Goal: Check status

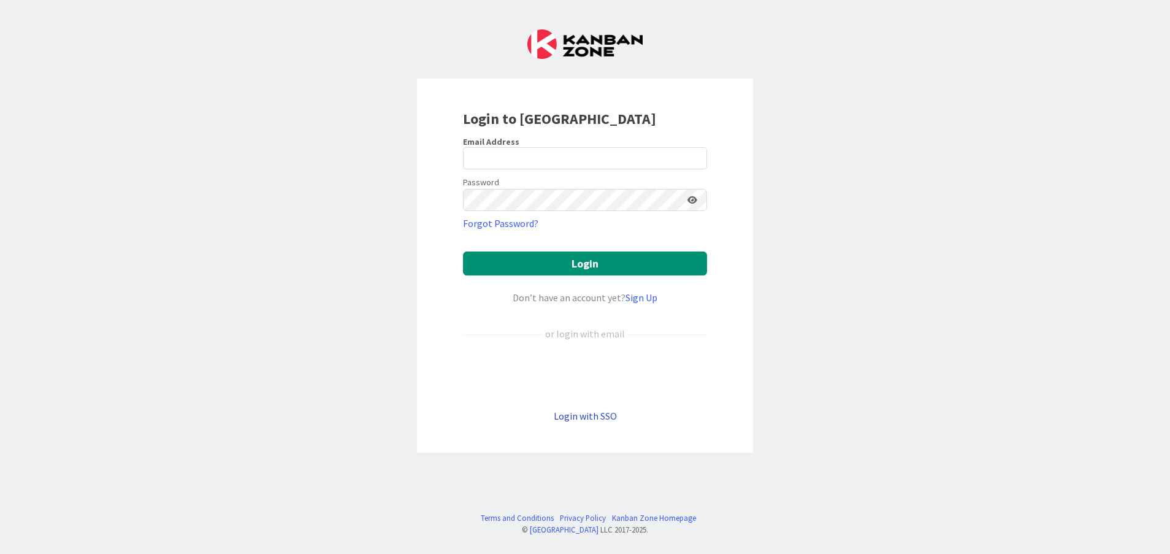
click at [597, 418] on link "Login with SSO" at bounding box center [585, 416] width 63 height 12
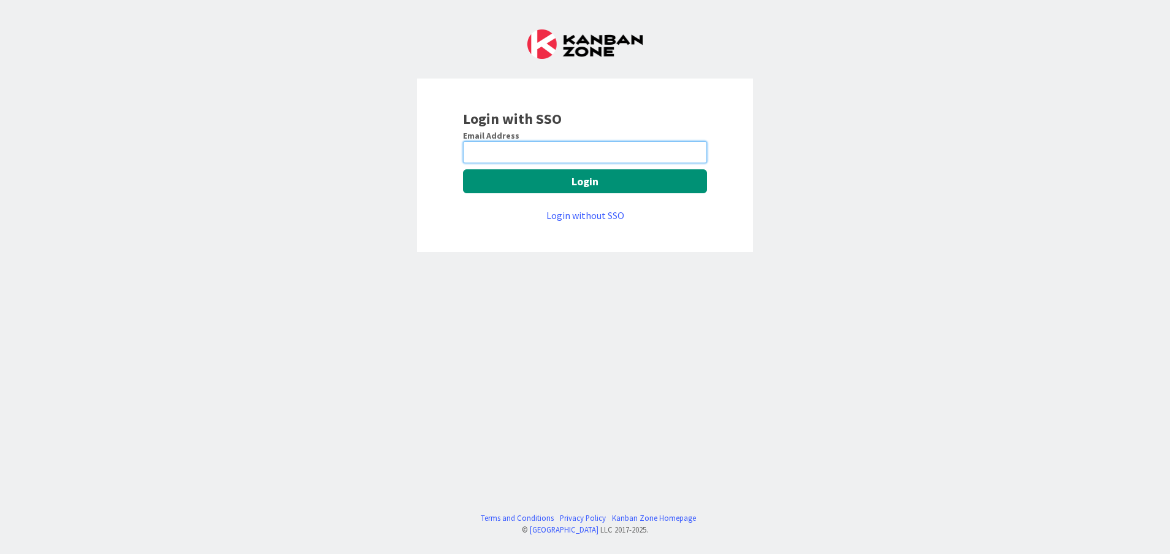
click at [534, 158] on input "email" at bounding box center [585, 152] width 244 height 22
type input "[PERSON_NAME][EMAIL_ADDRESS][DOMAIN_NAME]"
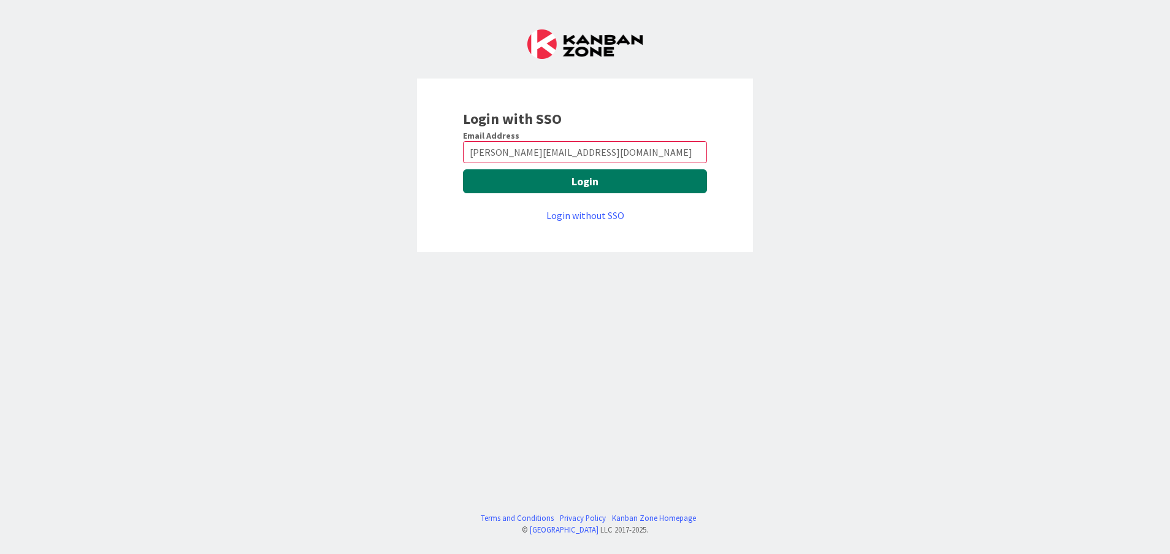
click at [540, 177] on button "Login" at bounding box center [585, 181] width 244 height 24
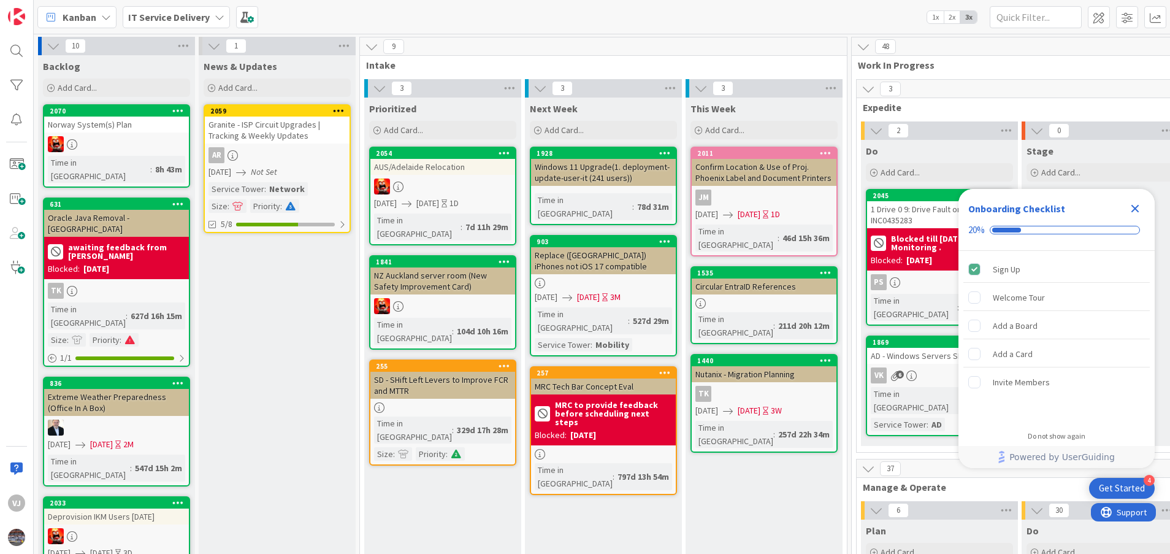
click at [1141, 210] on icon "Close Checklist" at bounding box center [1135, 208] width 15 height 15
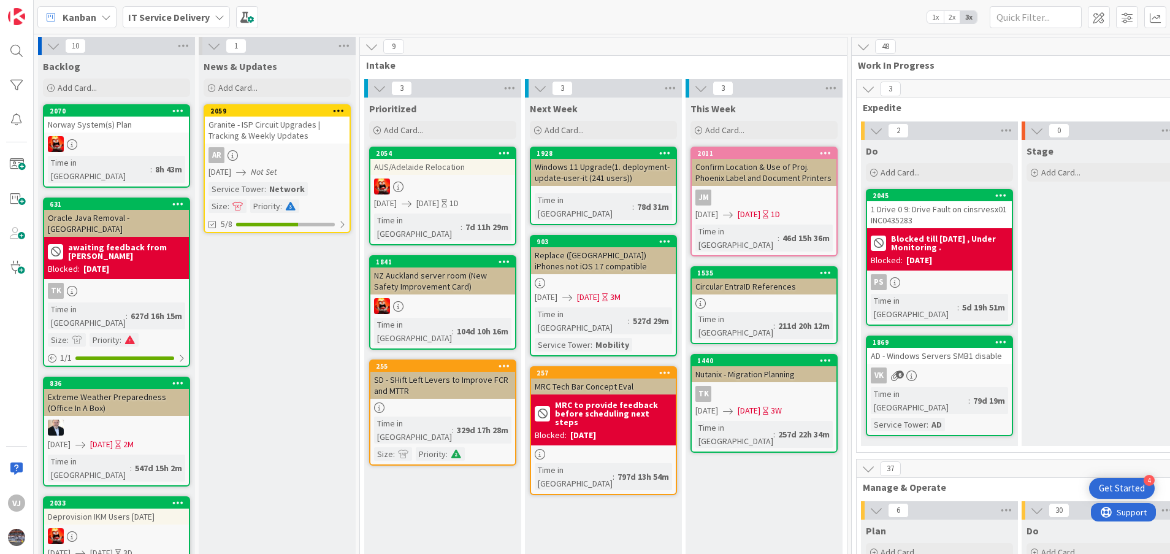
click at [1070, 389] on div "Stage Add Card..." at bounding box center [1100, 293] width 157 height 306
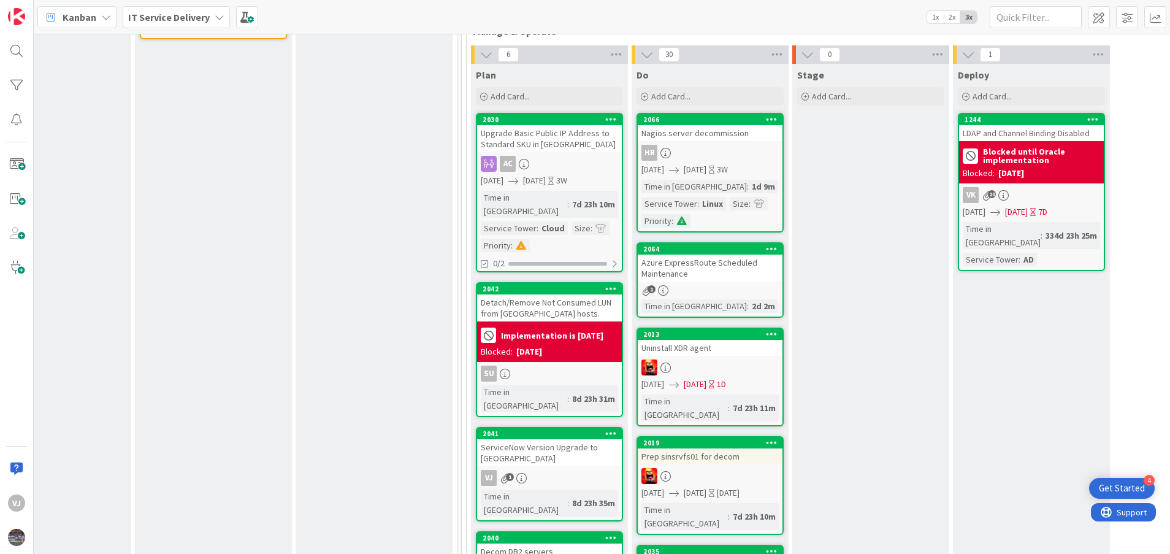
scroll to position [456, 390]
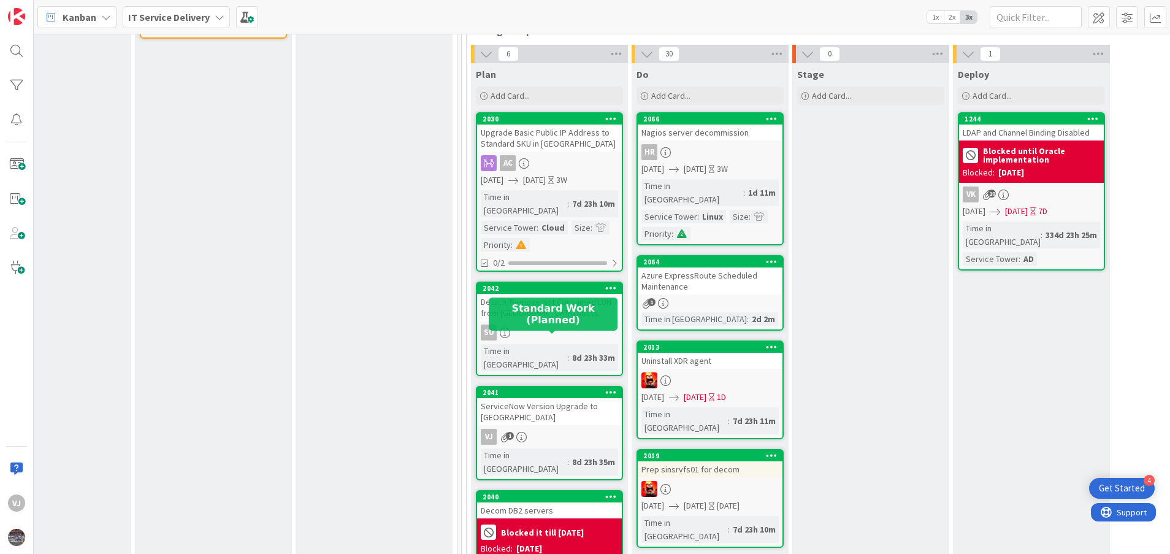
click at [553, 388] on div "2041" at bounding box center [552, 392] width 139 height 9
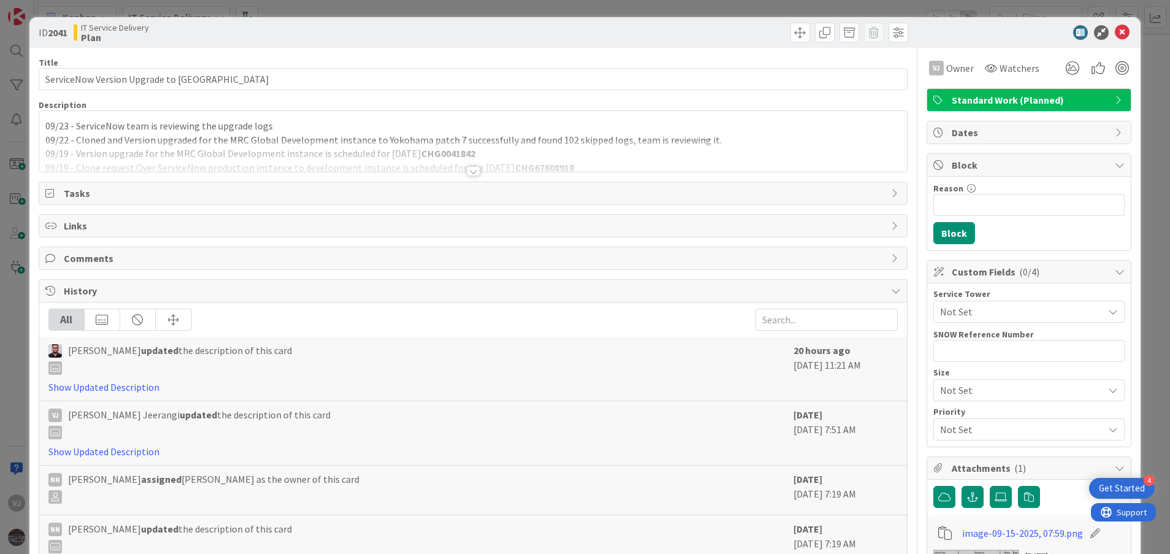
click at [470, 171] on div at bounding box center [473, 171] width 13 height 10
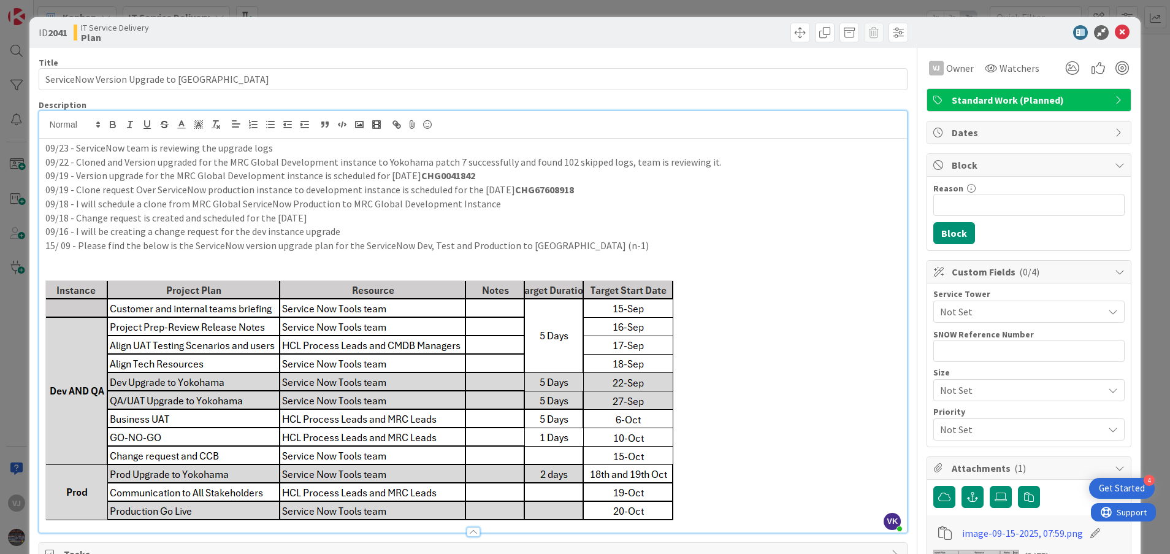
click at [293, 155] on p "09/22 - Cloned and Version upgraded for the MRC Global Development instance to …" at bounding box center [473, 162] width 856 height 14
click at [280, 144] on p "09/23 - ServiceNow team is reviewing the upgrade logs" at bounding box center [473, 148] width 856 height 14
click at [47, 150] on p "09/23 - ServiceNow team is reviewing the upgrade logs" at bounding box center [473, 148] width 856 height 14
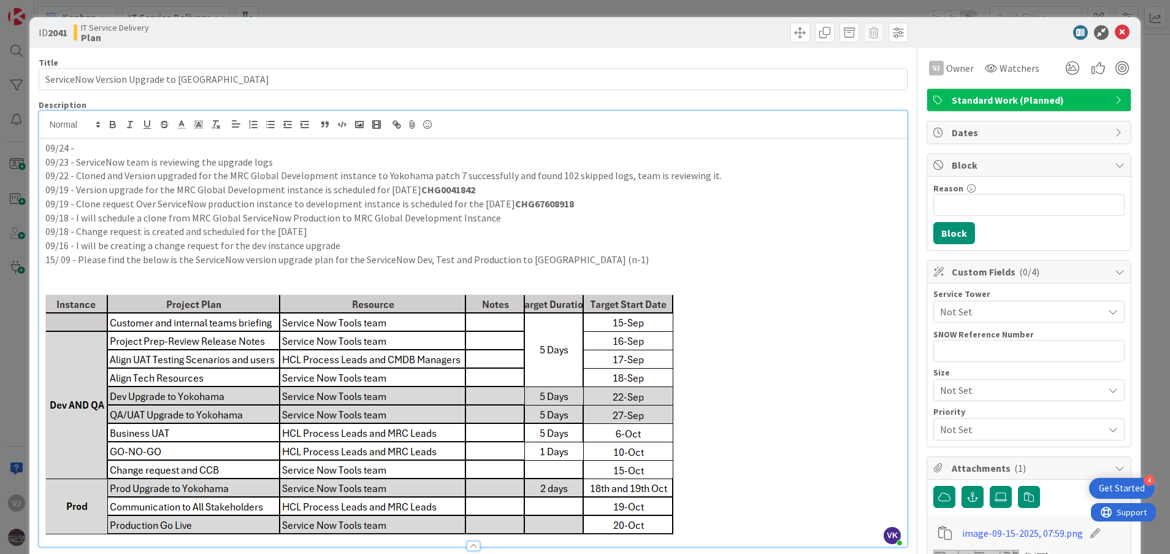
click at [732, 456] on p at bounding box center [473, 414] width 856 height 240
click at [99, 150] on p "09/24 -" at bounding box center [473, 148] width 856 height 14
click at [186, 145] on p "09/24 -Reviewed the few logs" at bounding box center [473, 148] width 856 height 14
click at [399, 158] on p "09/23 - ServiceNow team is reviewing the upgrade logs" at bounding box center [473, 162] width 856 height 14
click at [394, 145] on p "09/24 - Validating the instance functionality along with the Discovery schedule…" at bounding box center [473, 148] width 856 height 14
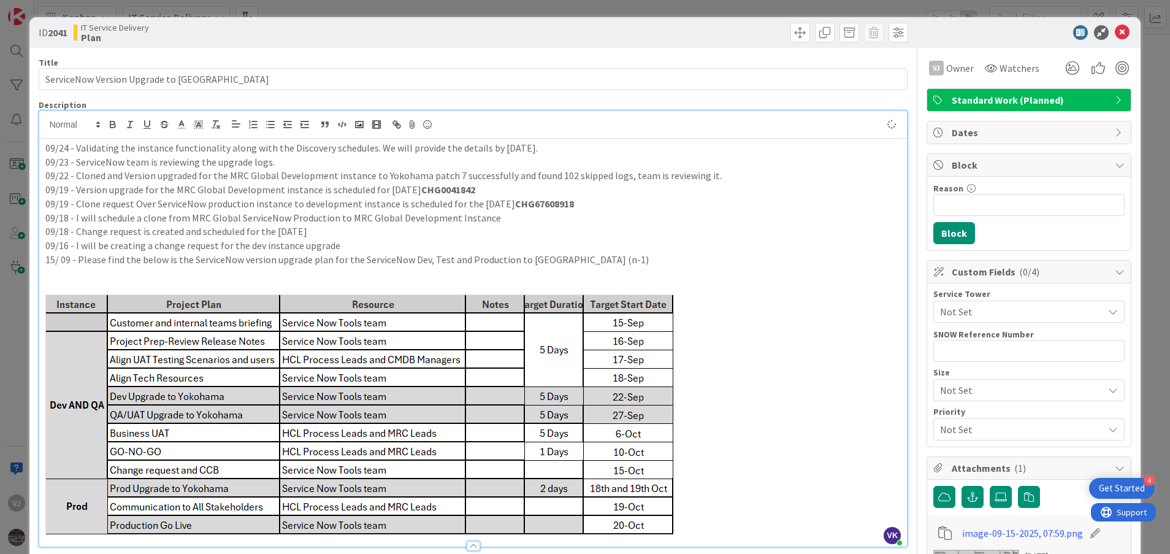
click at [553, 185] on p "09/19 - Version upgrade for the MRC Global Development instance is scheduled fo…" at bounding box center [473, 190] width 856 height 14
click at [554, 160] on p "09/23 - ServiceNow team is reviewing the upgrade logs." at bounding box center [473, 162] width 856 height 14
click at [1115, 30] on icon at bounding box center [1122, 32] width 15 height 15
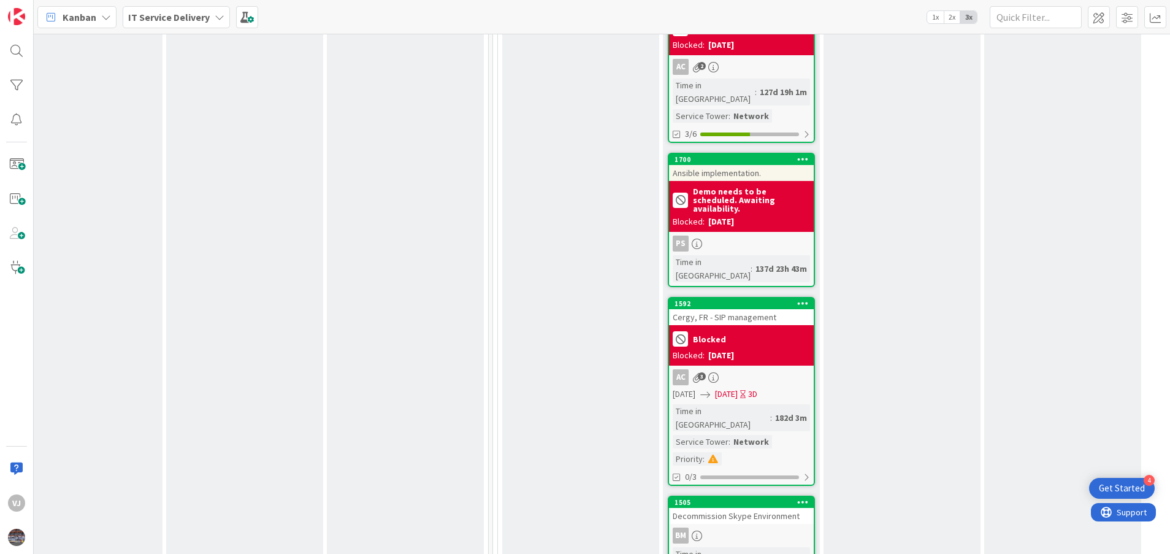
scroll to position [3936, 359]
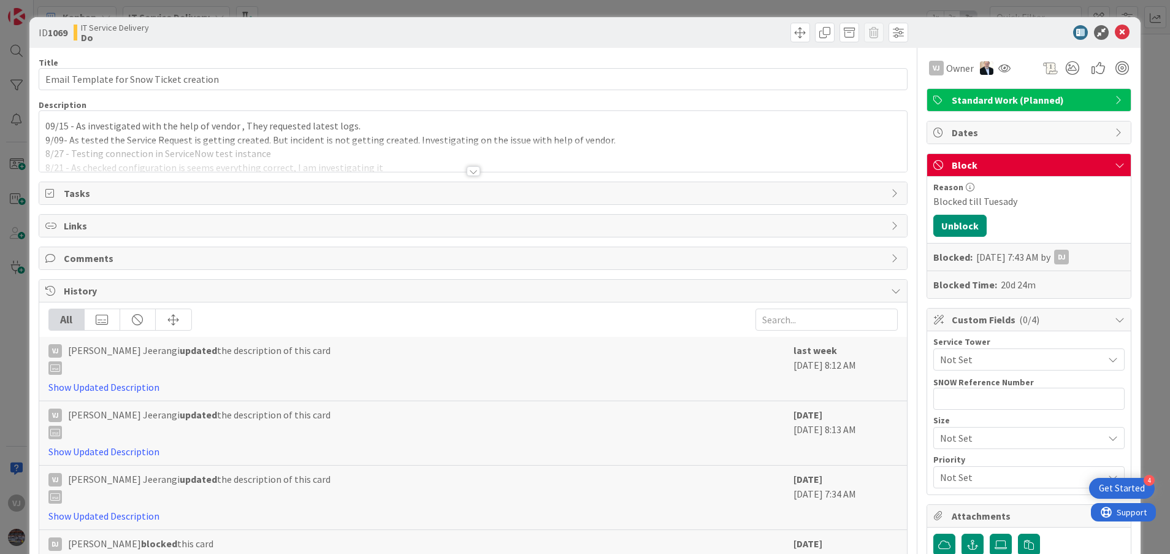
click at [467, 168] on div at bounding box center [473, 171] width 13 height 10
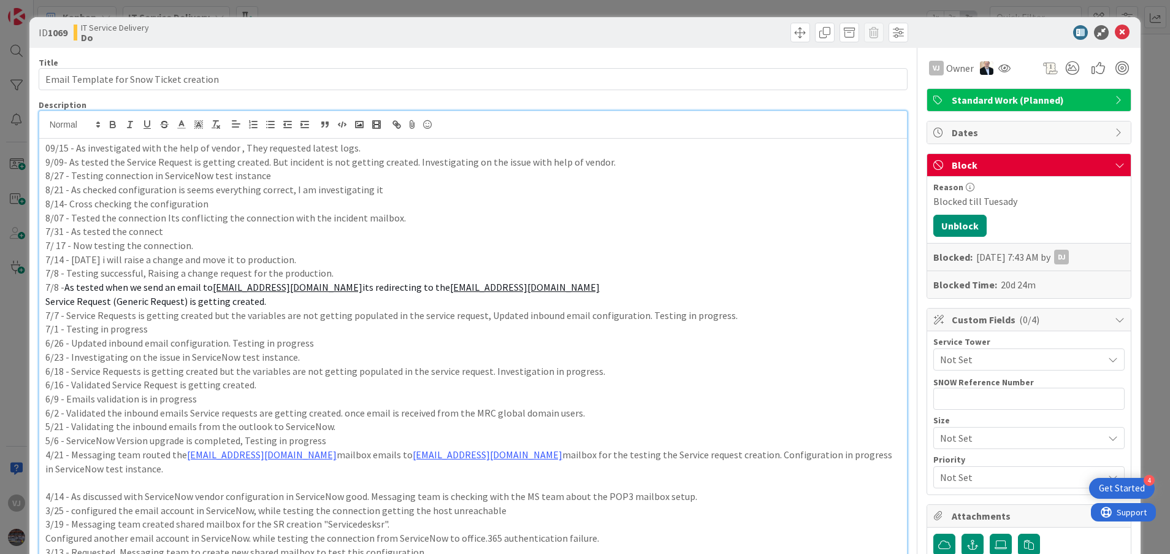
click at [43, 146] on div "09/15 - As investigated with the help of vendor , They requested latest logs. 9…" at bounding box center [473, 495] width 869 height 712
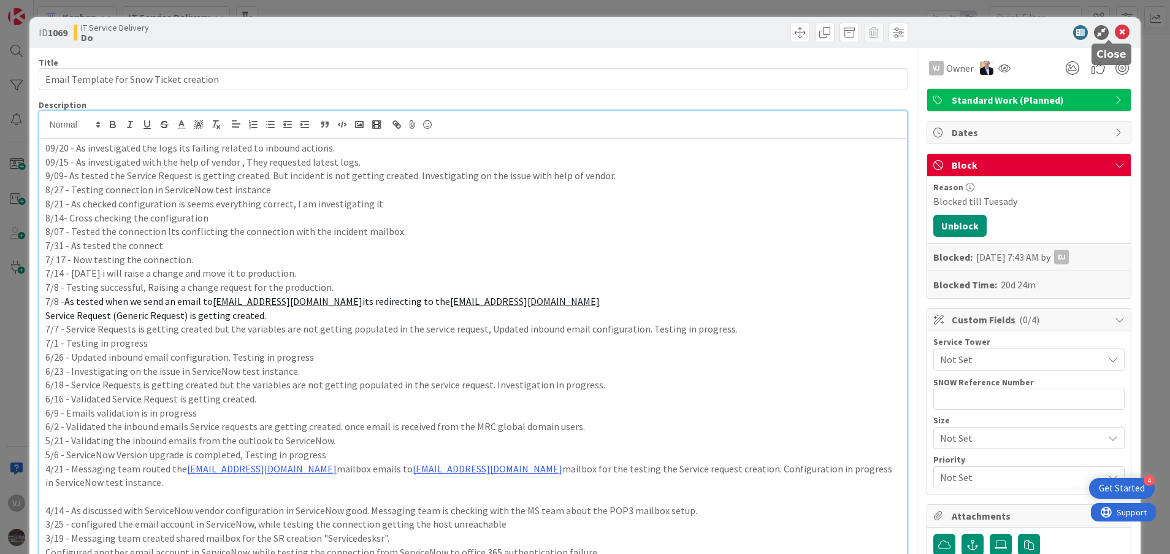
click at [1115, 32] on icon at bounding box center [1122, 32] width 15 height 15
